Goal: Task Accomplishment & Management: Complete application form

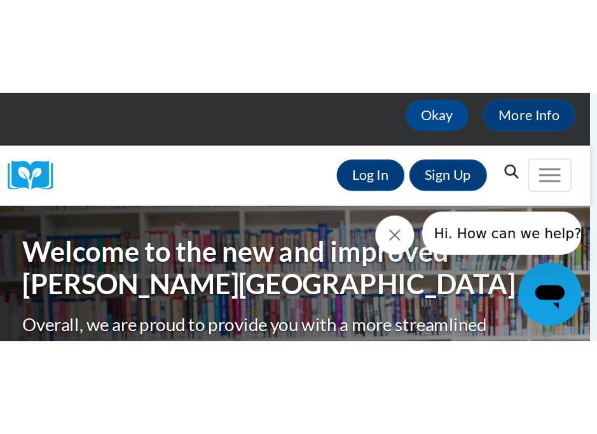
scroll to position [100, 0]
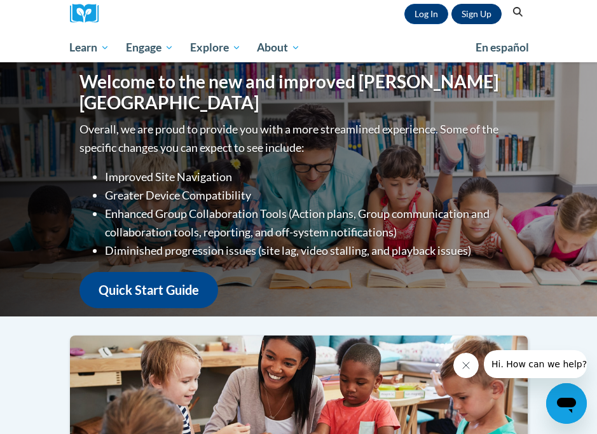
click at [386, 18] on link "Sign Up" at bounding box center [476, 14] width 50 height 20
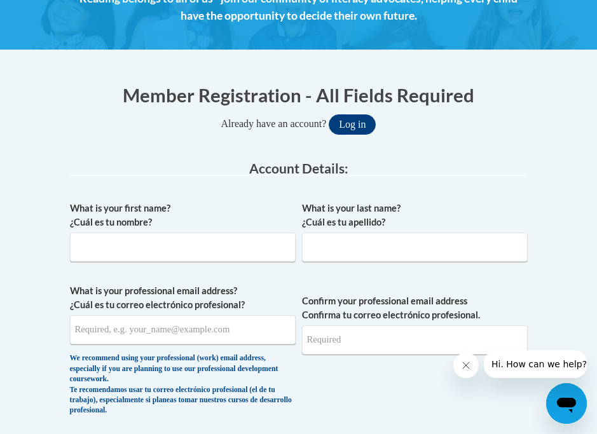
scroll to position [203, 0]
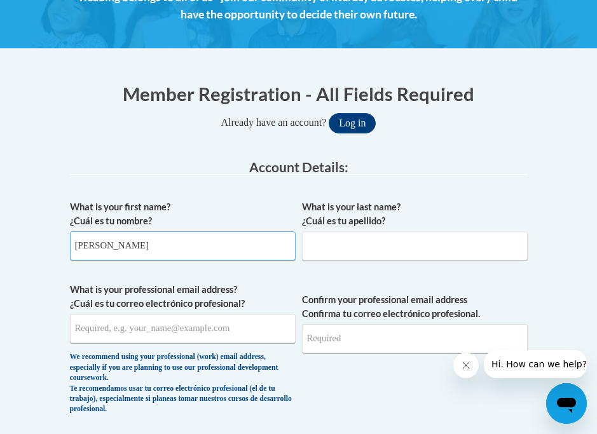
type input "[PERSON_NAME]"
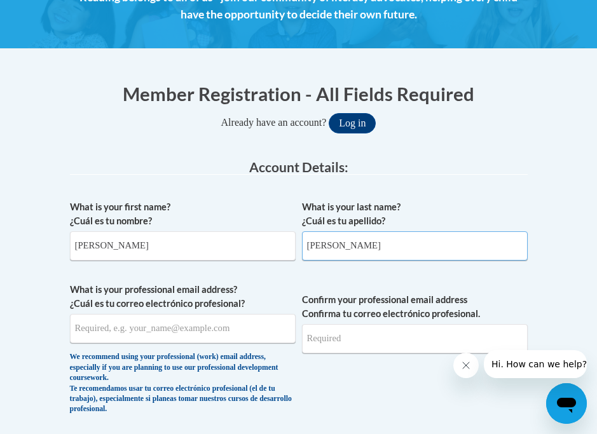
type input "[PERSON_NAME]"
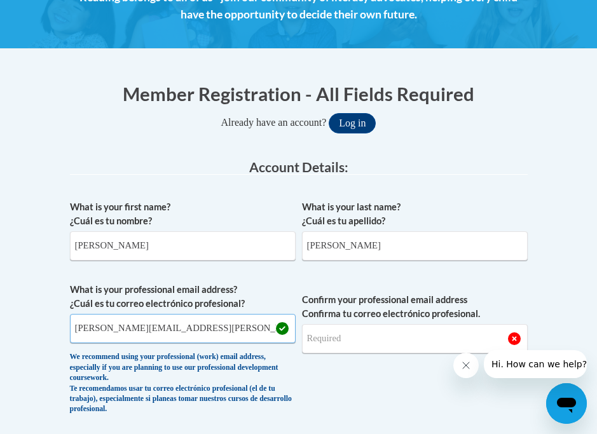
type input "[PERSON_NAME][EMAIL_ADDRESS][PERSON_NAME][DOMAIN_NAME]"
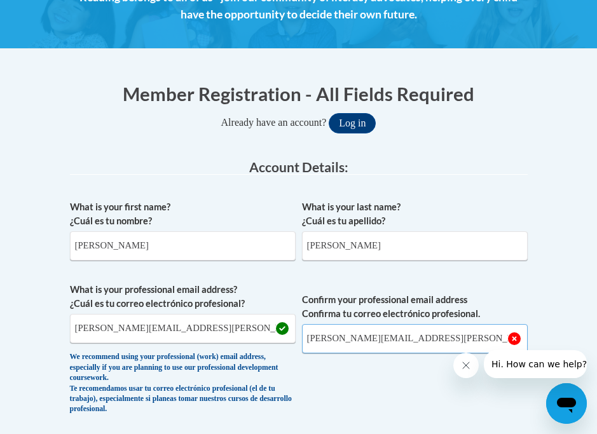
type input "[PERSON_NAME][EMAIL_ADDRESS][PERSON_NAME][DOMAIN_NAME]"
click at [470, 367] on icon "Close message from company" at bounding box center [466, 365] width 10 height 10
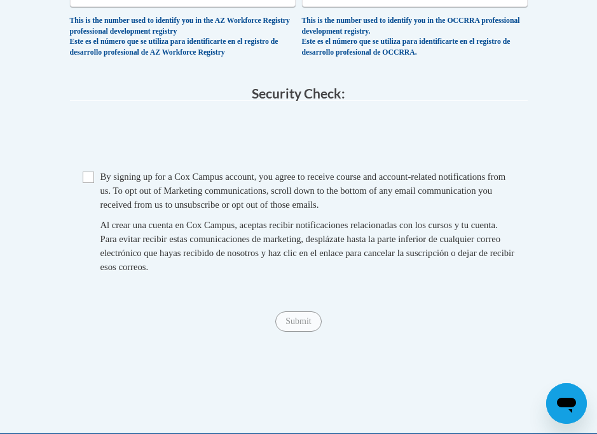
scroll to position [984, 0]
click at [88, 172] on input "Checkbox" at bounding box center [88, 177] width 11 height 11
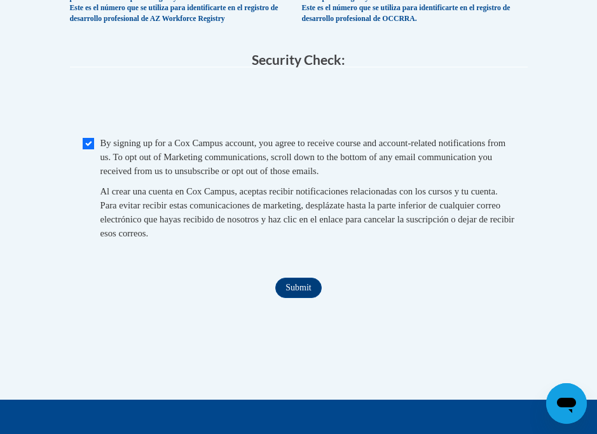
scroll to position [1018, 0]
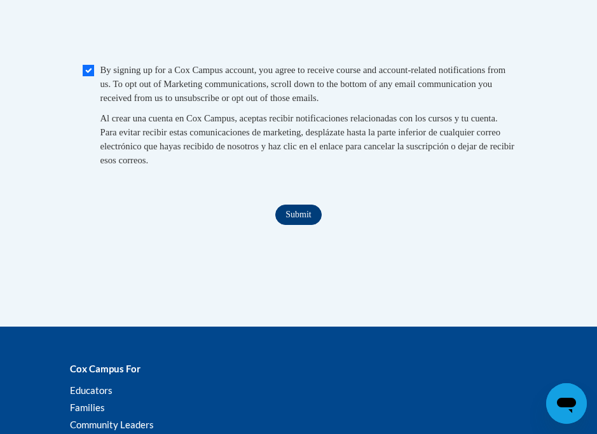
click at [308, 210] on input "Submit" at bounding box center [298, 215] width 46 height 20
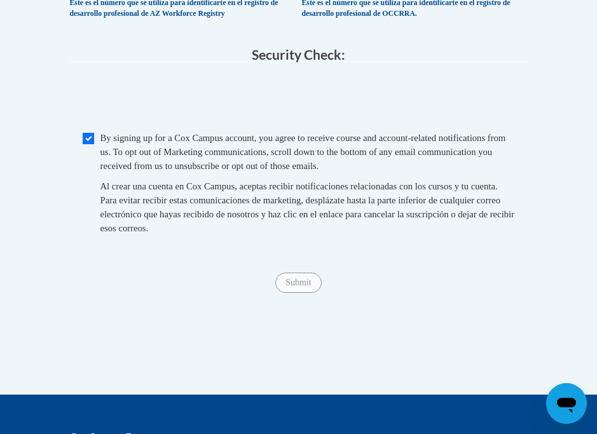
scroll to position [1022, 0]
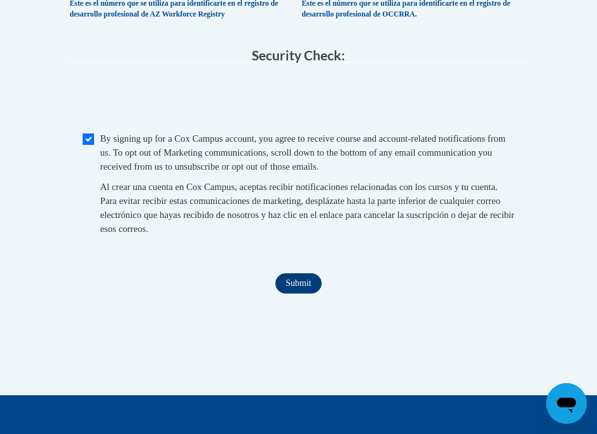
click at [93, 137] on input "Checkbox" at bounding box center [88, 138] width 11 height 11
checkbox input "false"
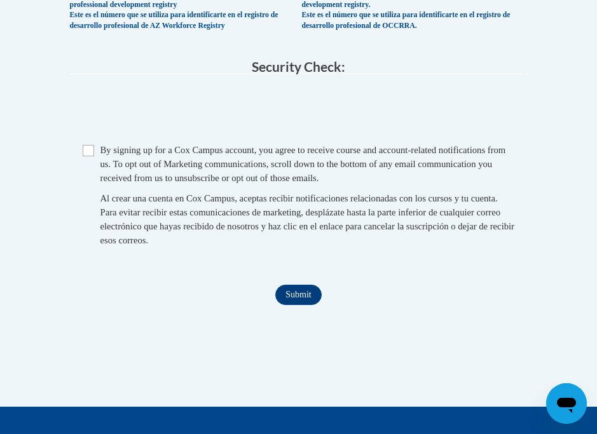
scroll to position [1009, 0]
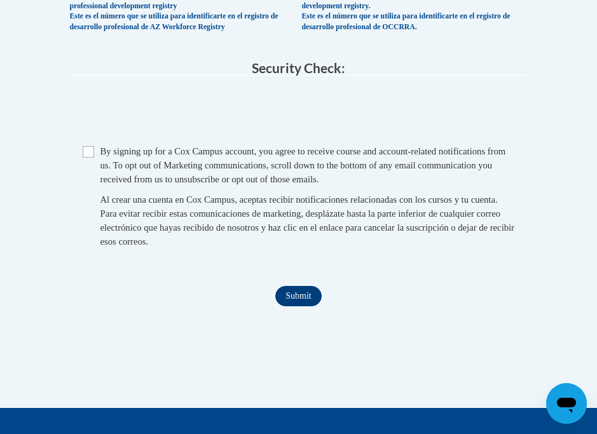
click at [314, 293] on input "Submit" at bounding box center [298, 296] width 46 height 20
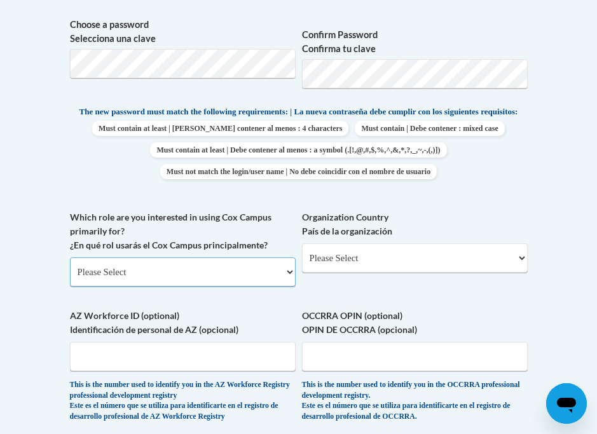
scroll to position [627, 0]
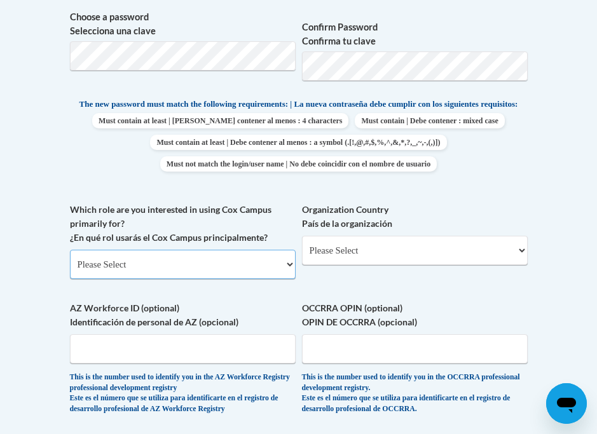
click at [262, 263] on select "Please Select College/University | Colegio/Universidad Community/Nonprofit Part…" at bounding box center [183, 264] width 226 height 29
select select "fbf2d438-af2f-41f8-98f1-81c410e29de3"
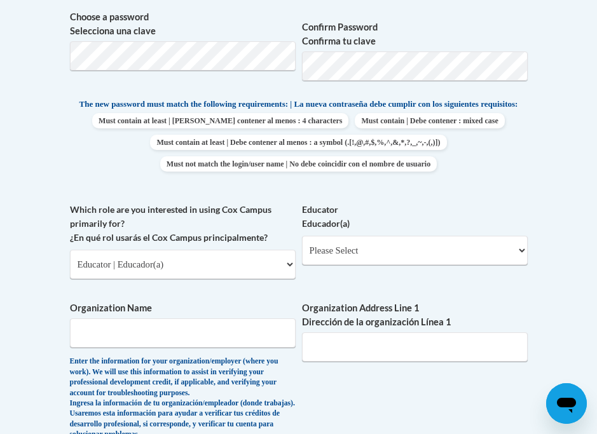
click at [395, 265] on div "Educator Educador(a) Please Select Early Learning/Daycare Teacher/Family Home C…" at bounding box center [415, 239] width 226 height 72
select select "67563ca1-16dc-4830-a7b3-94a34bed3689"
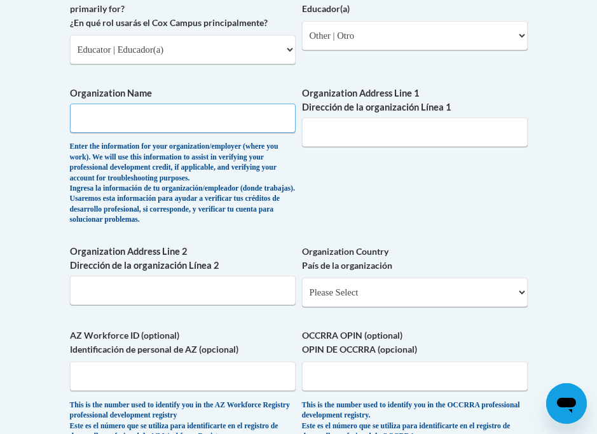
scroll to position [844, 0]
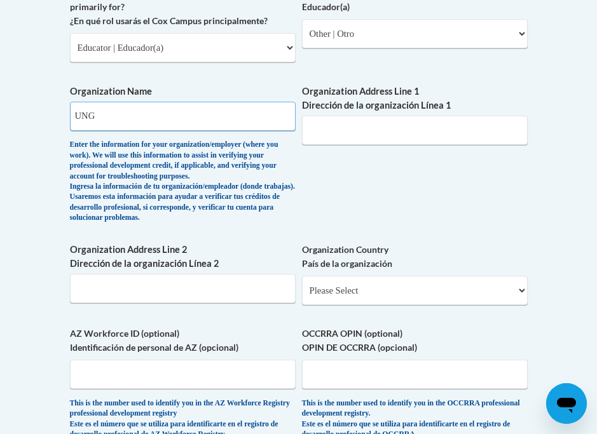
type input "UNG"
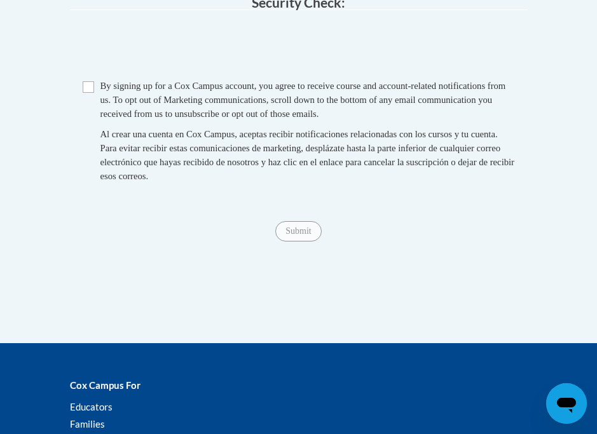
scroll to position [1325, 0]
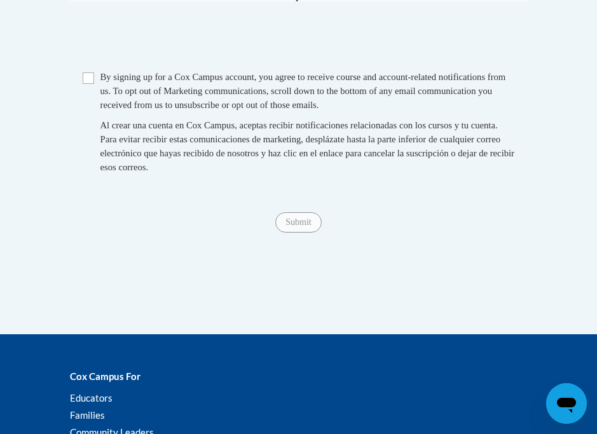
click at [86, 84] on input "Checkbox" at bounding box center [88, 77] width 11 height 11
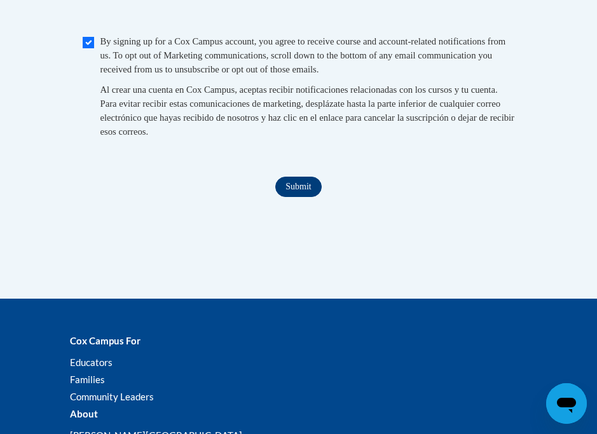
click at [301, 197] on input "Submit" at bounding box center [298, 187] width 46 height 20
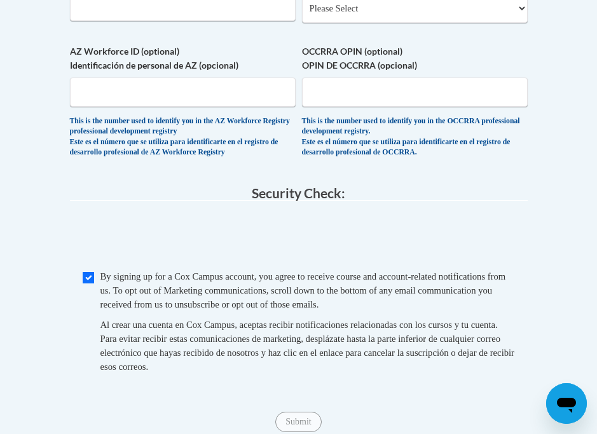
scroll to position [1225, 0]
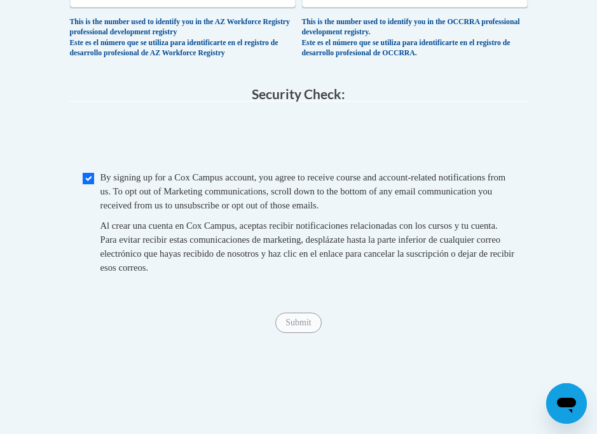
click at [89, 184] on input "Checkbox" at bounding box center [88, 178] width 11 height 11
checkbox input "false"
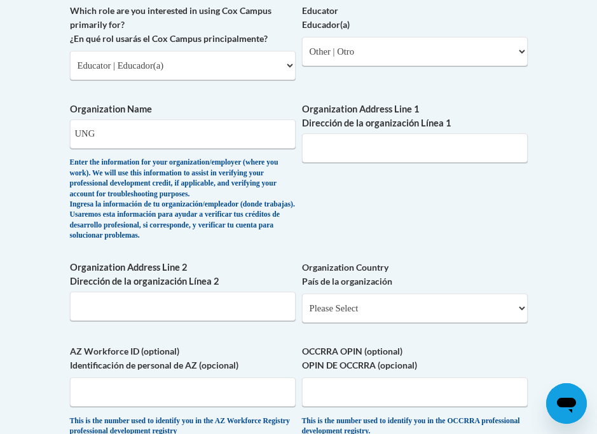
scroll to position [846, 0]
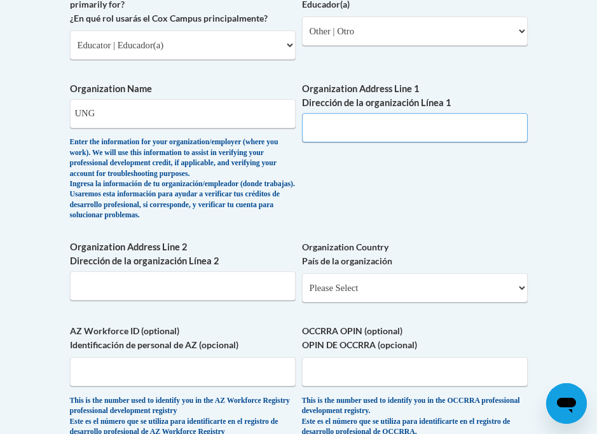
click at [419, 131] on input "Organization Address Line 1 Dirección de la organización Línea 1" at bounding box center [415, 127] width 226 height 29
paste input "82 College Cir, Dahlonega, GA 30597"
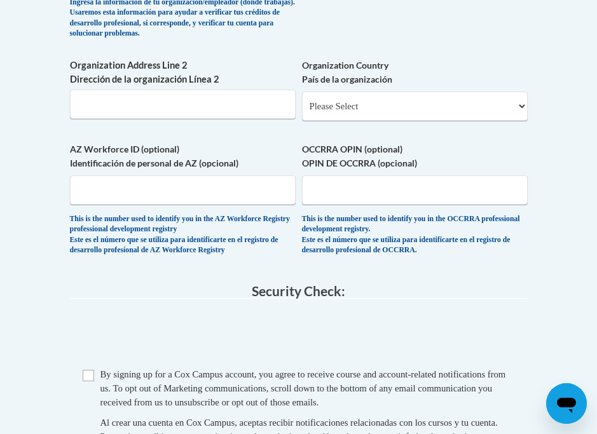
scroll to position [1039, 0]
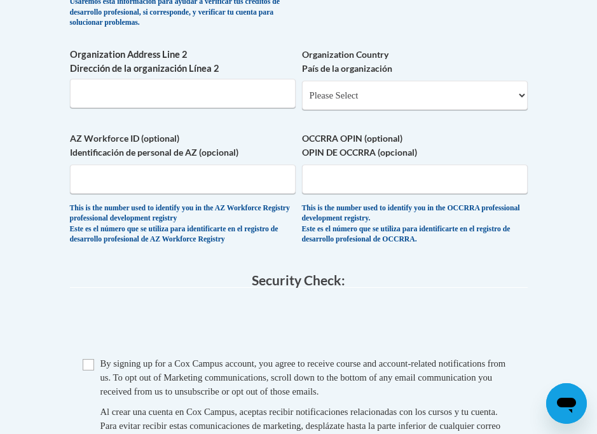
type input "82 College Cir, Dahlonega, GA 30597"
select select "ad49bcad-a171-4b2e-b99c-48b446064914"
select select
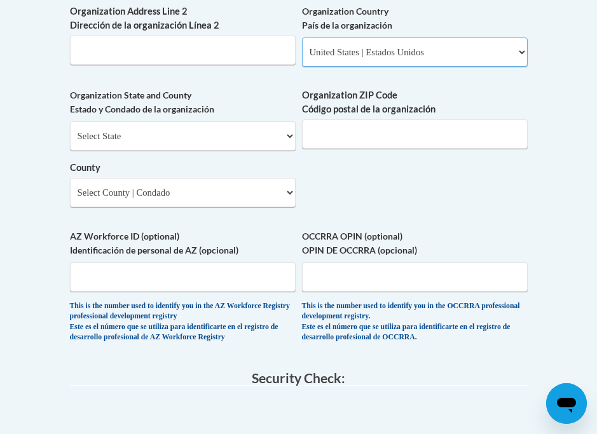
scroll to position [1092, 0]
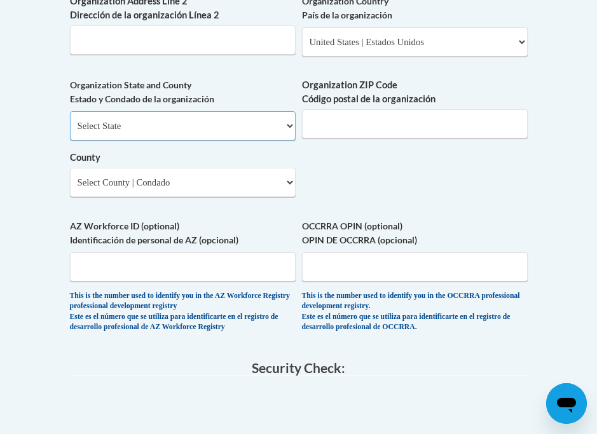
select select "Georgia"
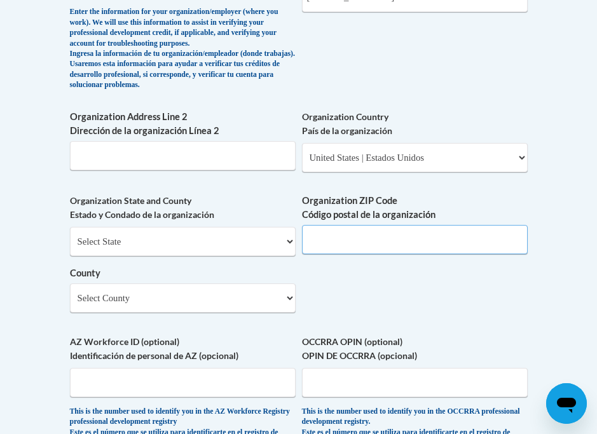
scroll to position [912, 0]
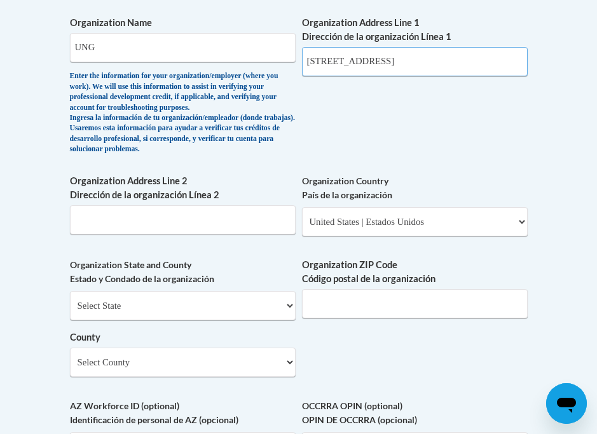
drag, startPoint x: 468, startPoint y: 65, endPoint x: 410, endPoint y: 64, distance: 58.5
click at [410, 64] on input "82 College Cir, Dahlonega, GA 30597" at bounding box center [415, 61] width 226 height 29
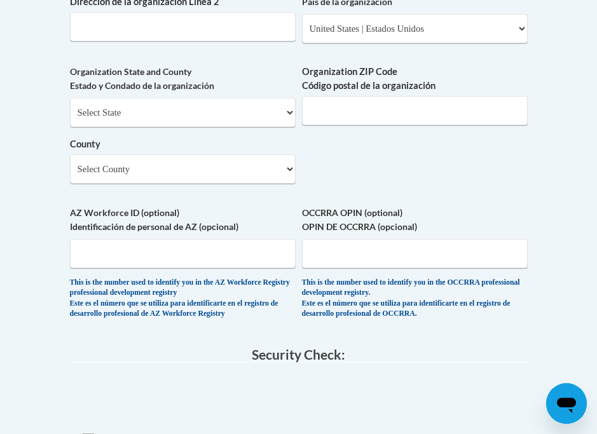
scroll to position [1112, 0]
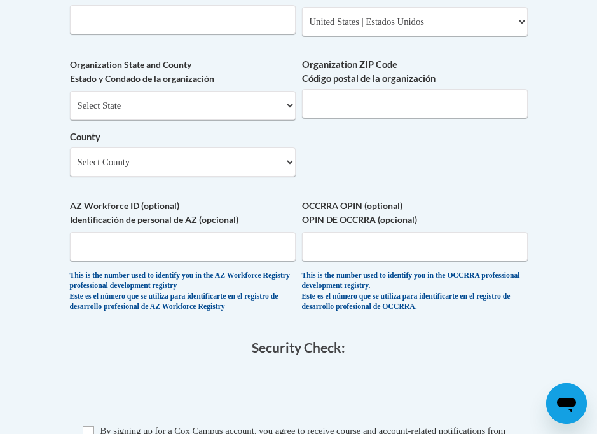
type input "82 College Cir, Dahlonega"
click at [381, 118] on input "Organization ZIP Code Código postal de la organización" at bounding box center [415, 103] width 226 height 29
paste input ", GA 30597"
drag, startPoint x: 327, startPoint y: 119, endPoint x: 299, endPoint y: 120, distance: 28.0
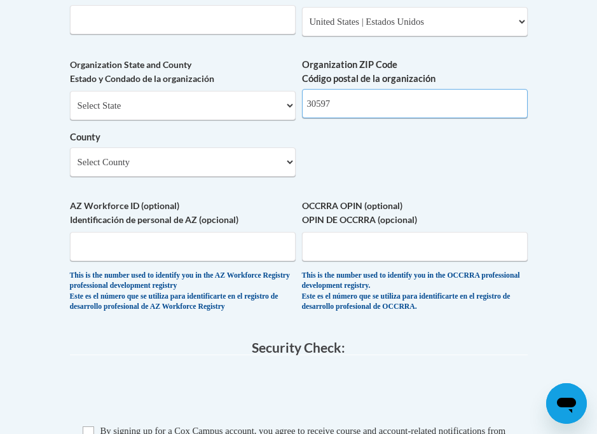
type input "30597"
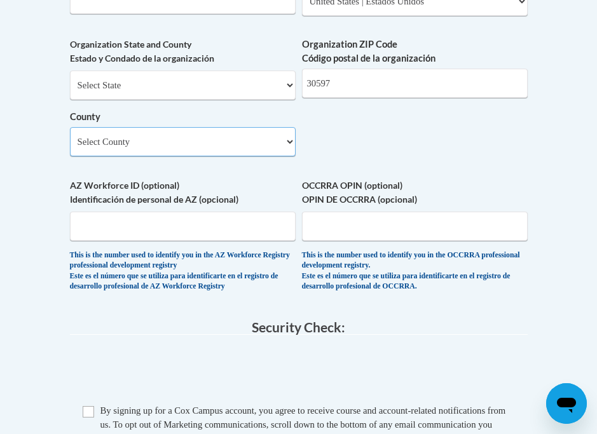
scroll to position [1133, 0]
select select "Oconee"
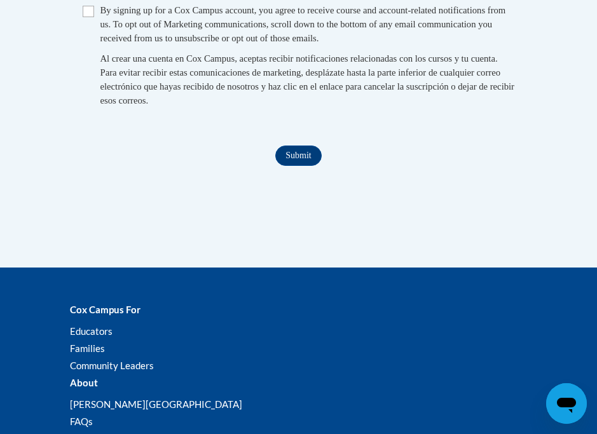
scroll to position [1558, 0]
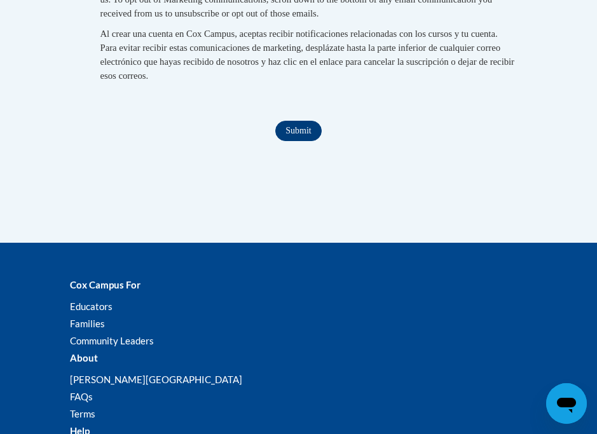
click at [300, 128] on input "Submit" at bounding box center [298, 131] width 46 height 20
